Goal: Transaction & Acquisition: Purchase product/service

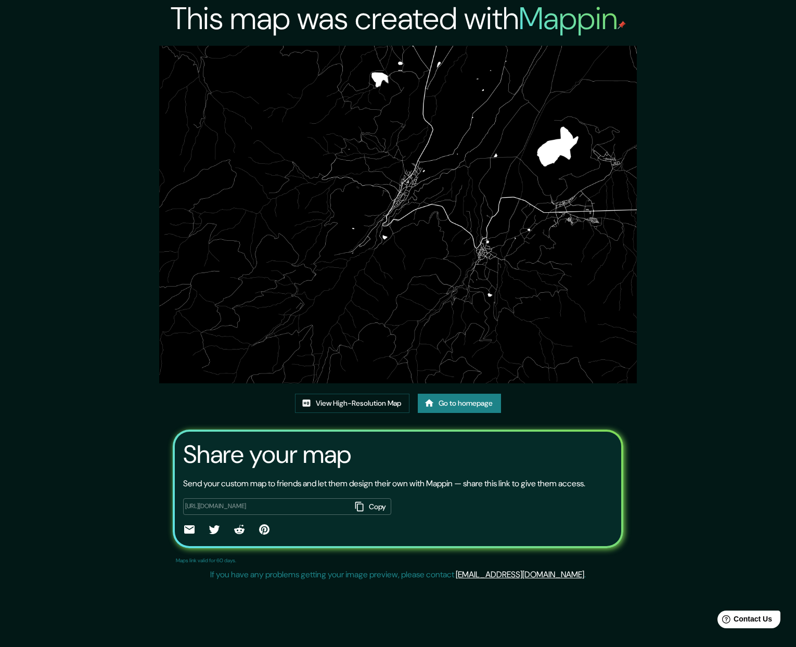
click at [472, 405] on link "Go to homepage" at bounding box center [459, 403] width 83 height 19
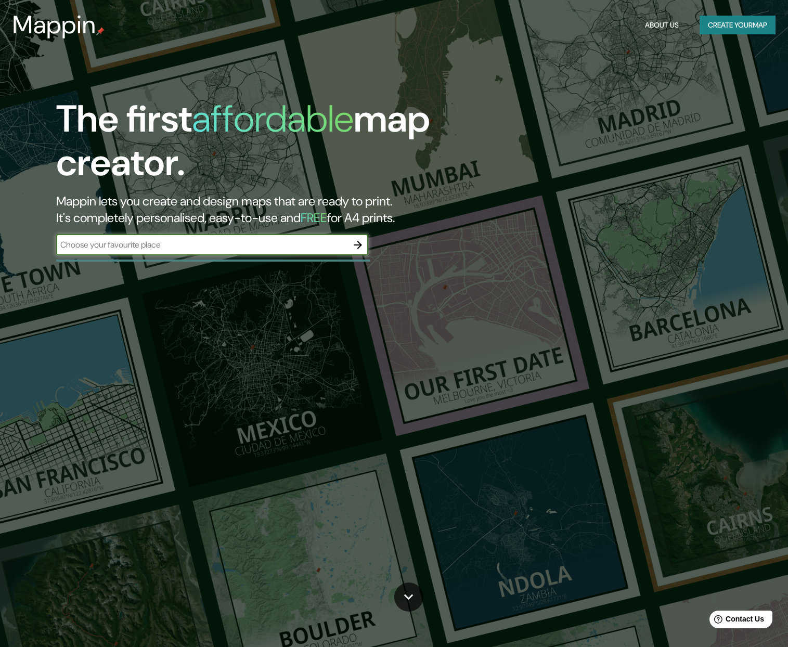
click at [210, 248] on input "text" at bounding box center [201, 245] width 291 height 12
type input "castril"
click at [359, 245] on icon "button" at bounding box center [358, 245] width 8 height 8
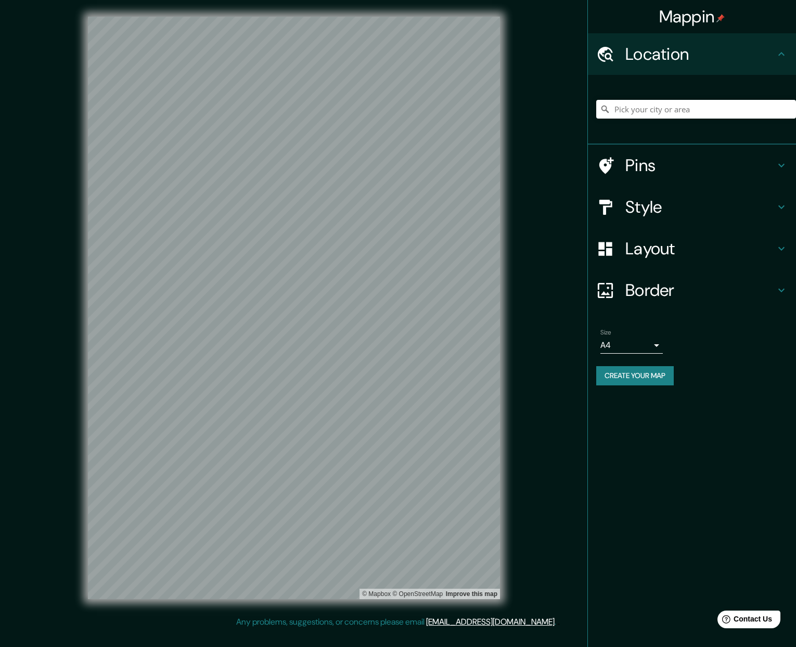
click at [652, 344] on body "Mappin Location Pins Style Layout Border Choose a border. Hint : you can make l…" at bounding box center [398, 323] width 796 height 647
click at [629, 382] on li "A3" at bounding box center [631, 386] width 62 height 19
type input "a4"
click at [652, 249] on h4 "Layout" at bounding box center [700, 248] width 150 height 21
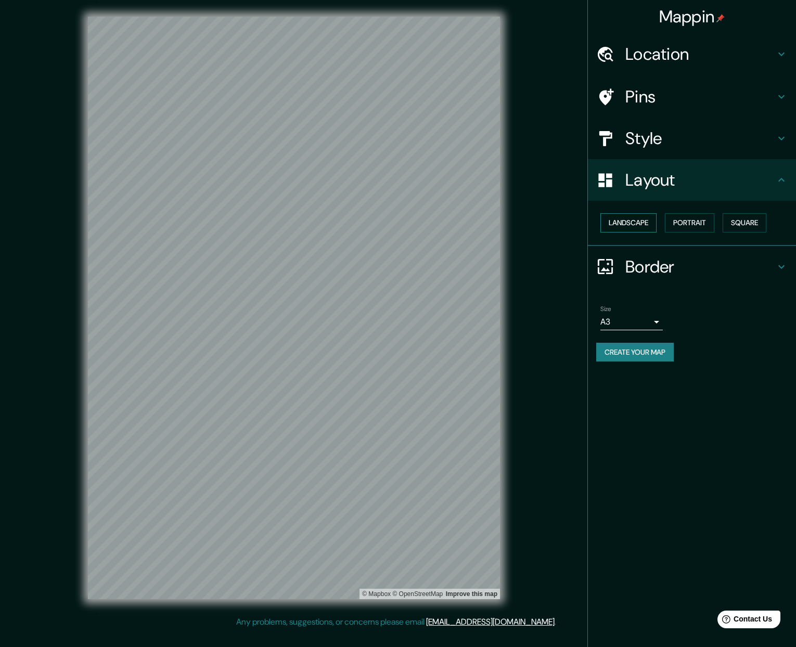
click at [647, 225] on button "Landscape" at bounding box center [628, 222] width 56 height 19
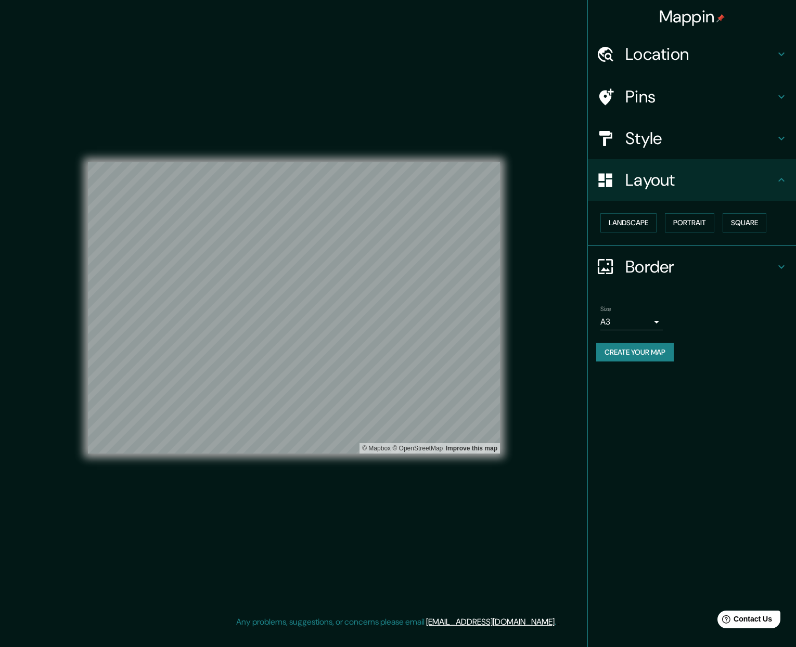
click at [654, 132] on h4 "Style" at bounding box center [700, 138] width 150 height 21
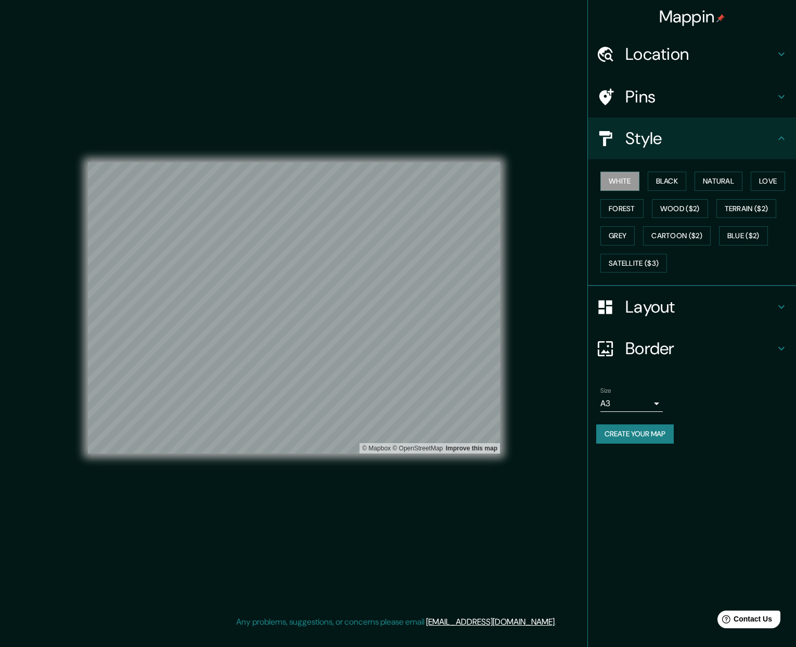
click at [684, 56] on h4 "Location" at bounding box center [700, 54] width 150 height 21
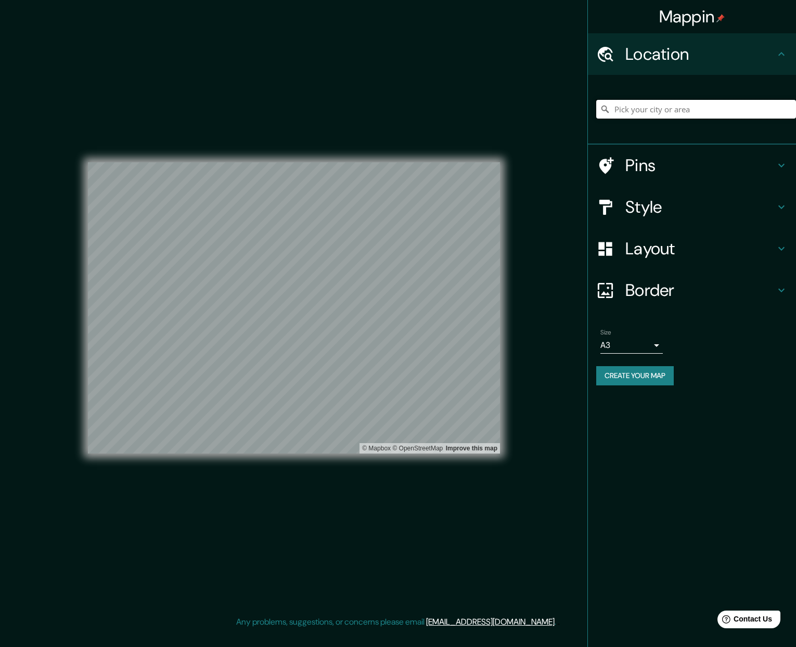
click at [657, 107] on input "Pick your city or area" at bounding box center [696, 109] width 200 height 19
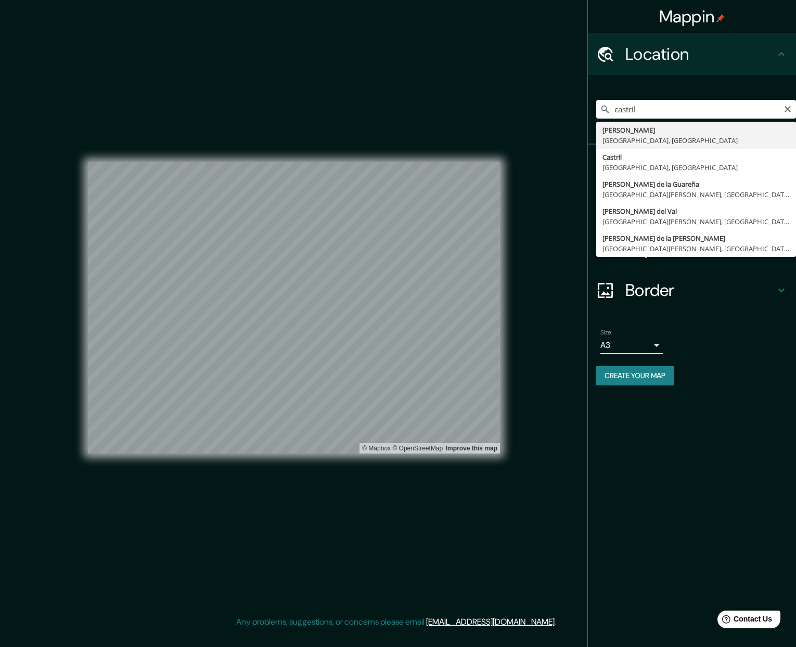
type input "[GEOGRAPHIC_DATA], [GEOGRAPHIC_DATA], [GEOGRAPHIC_DATA]"
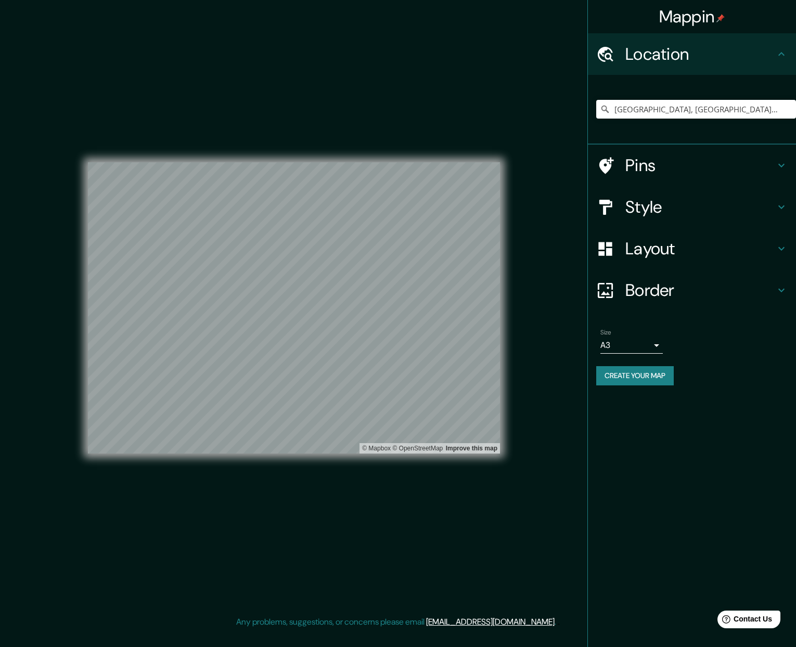
click at [684, 207] on h4 "Style" at bounding box center [700, 207] width 150 height 21
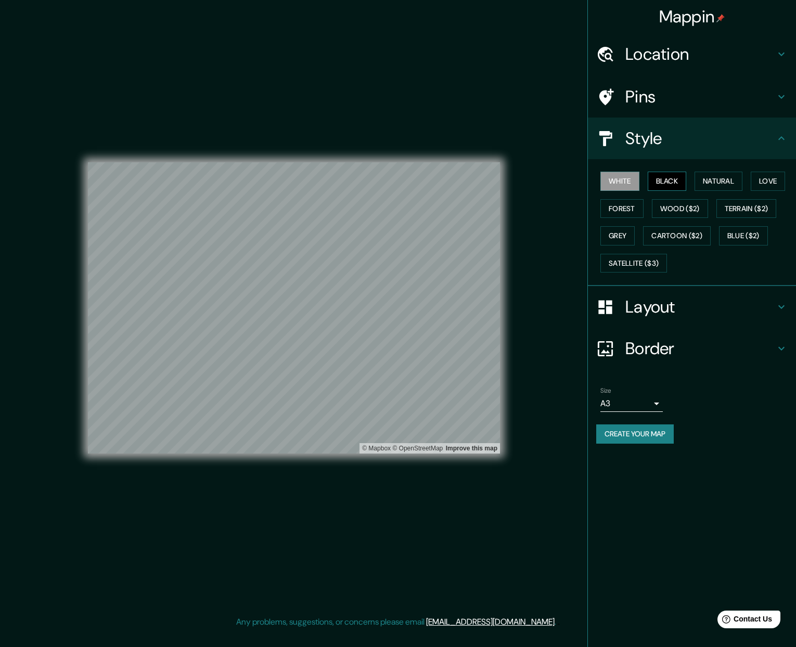
click at [672, 178] on button "Black" at bounding box center [667, 181] width 39 height 19
click at [662, 432] on button "Create your map" at bounding box center [635, 434] width 78 height 19
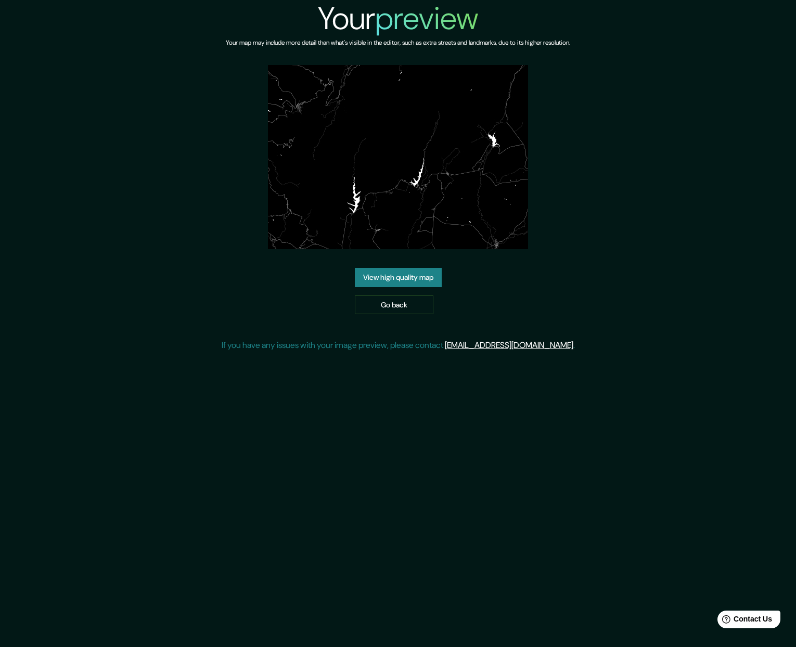
click at [418, 268] on link "View high quality map" at bounding box center [398, 277] width 87 height 19
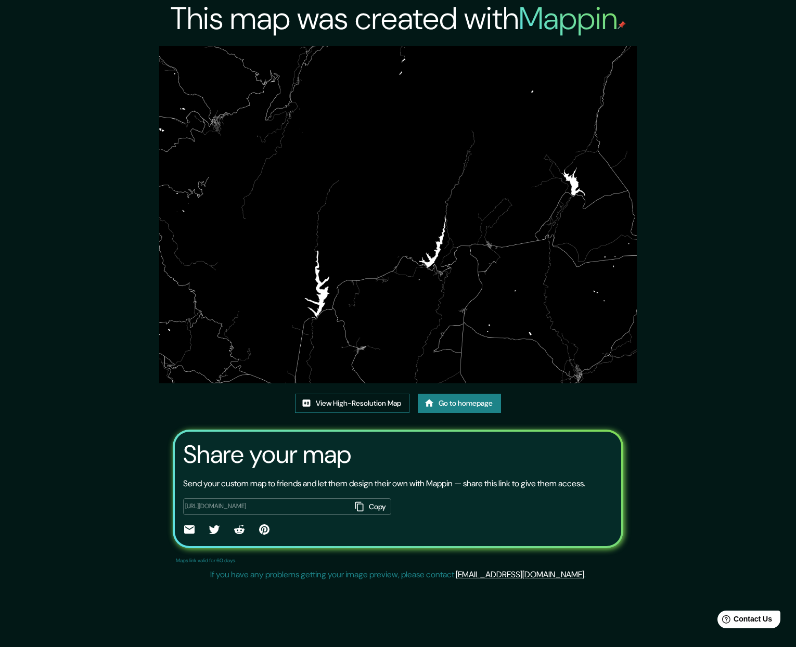
click at [364, 404] on link "View High-Resolution Map" at bounding box center [352, 403] width 114 height 19
